Goal: Task Accomplishment & Management: Manage account settings

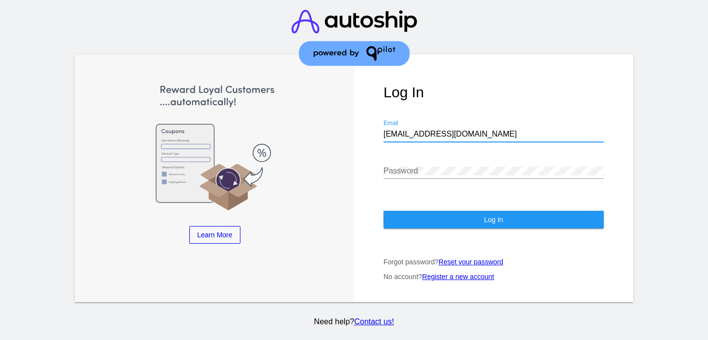
type input "[EMAIL_ADDRESS][DOMAIN_NAME]"
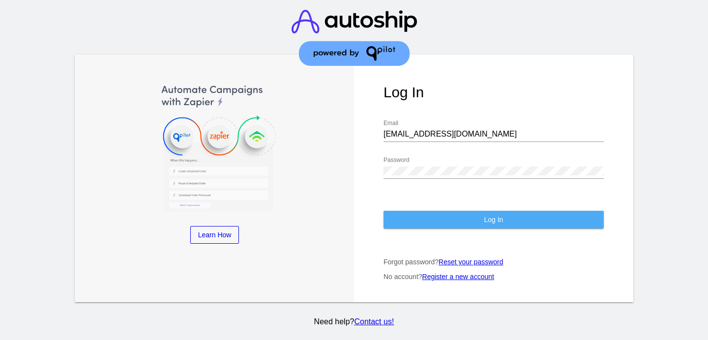
click at [421, 216] on button "Log In" at bounding box center [493, 220] width 220 height 18
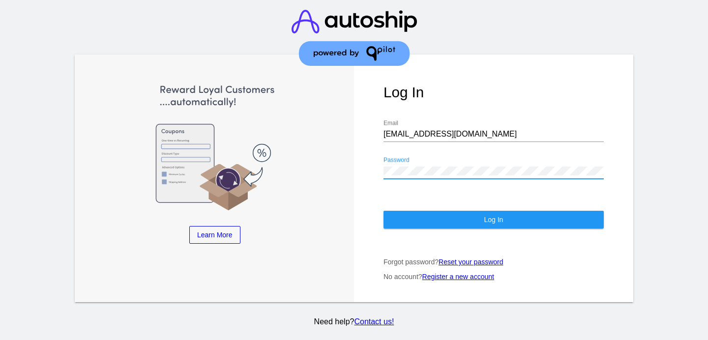
click at [436, 219] on button "Log In" at bounding box center [493, 220] width 220 height 18
click at [426, 227] on button "Log In" at bounding box center [493, 220] width 220 height 18
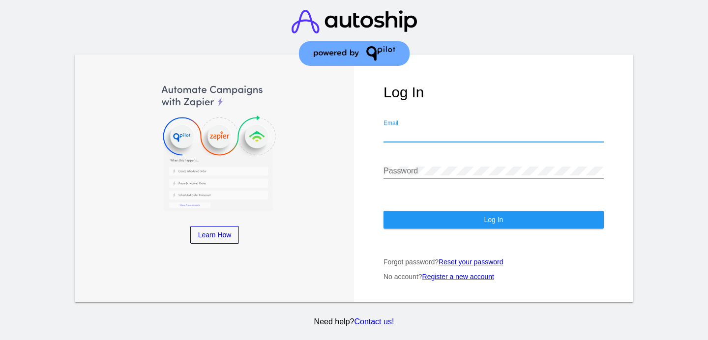
paste input "[EMAIL_ADDRESS][DOMAIN_NAME]"
type input "[EMAIL_ADDRESS][DOMAIN_NAME]"
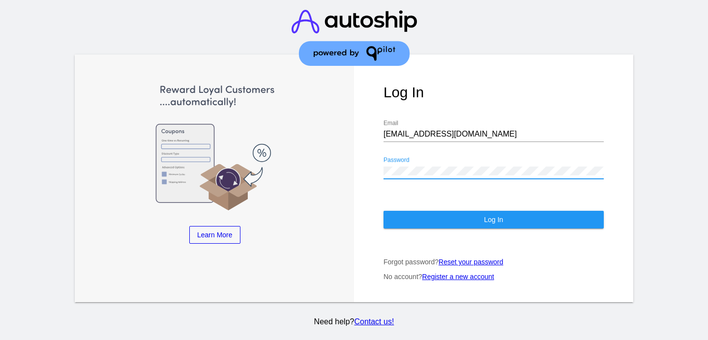
click at [517, 224] on button "Log In" at bounding box center [493, 220] width 220 height 18
click at [434, 217] on button "Log In" at bounding box center [493, 220] width 220 height 18
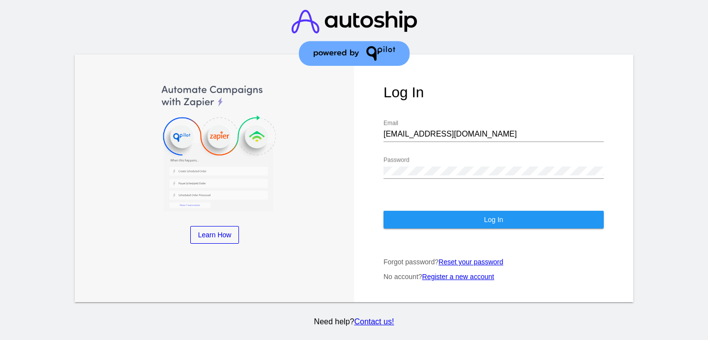
click at [415, 220] on button "Log In" at bounding box center [493, 220] width 220 height 18
